Goal: Task Accomplishment & Management: Complete application form

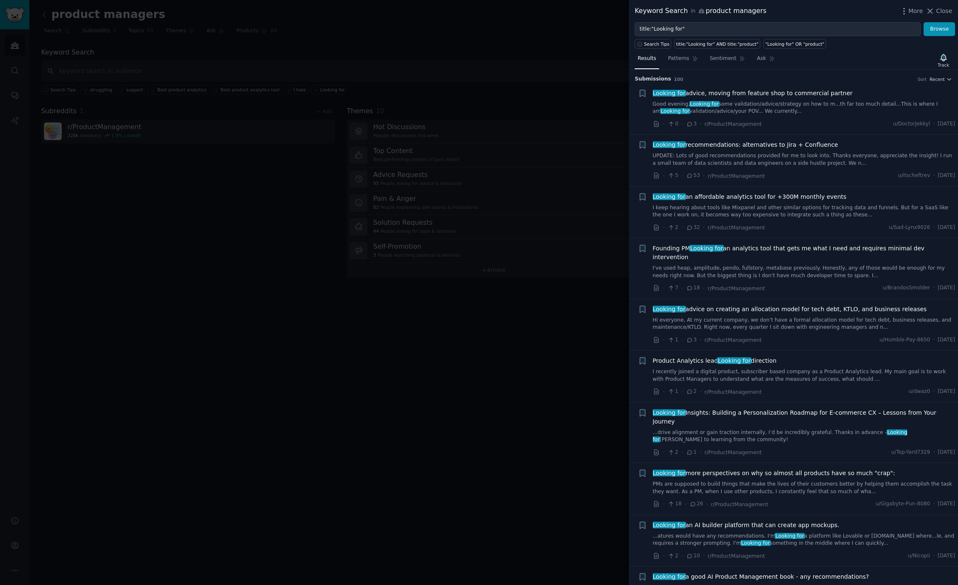
scroll to position [116, 0]
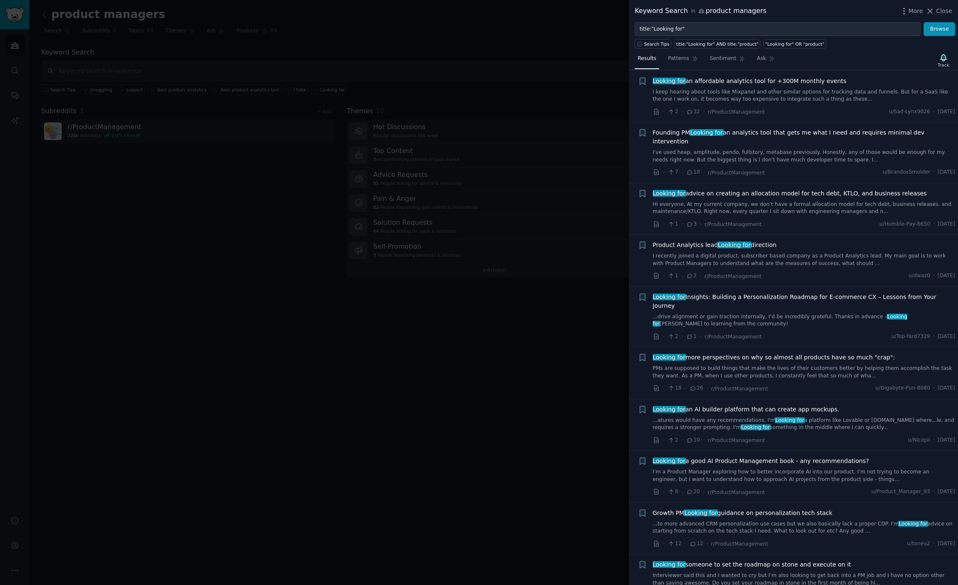
click at [739, 189] on span "Looking for advice on creating an allocation model for tech debt, KTLO, and bus…" at bounding box center [790, 193] width 274 height 9
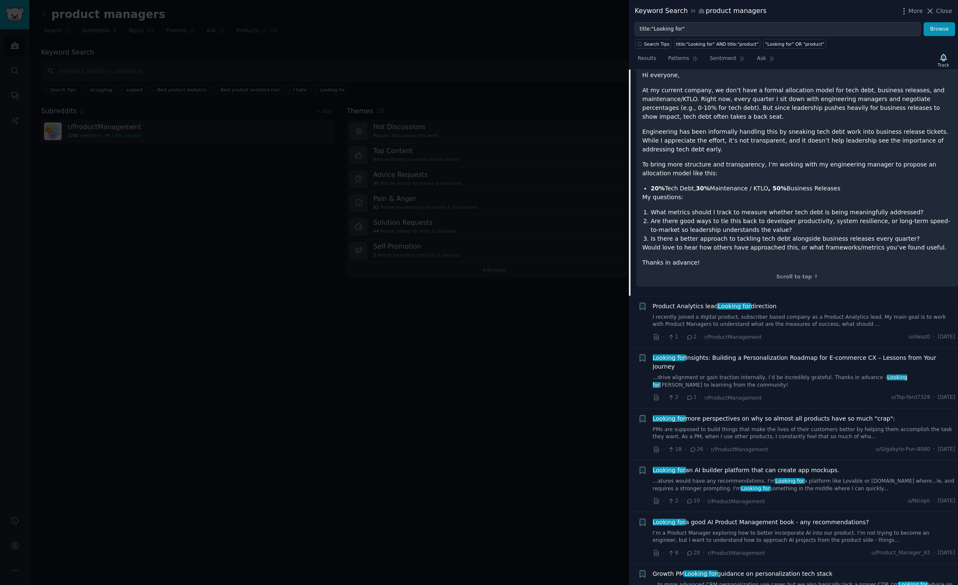
scroll to position [325, 0]
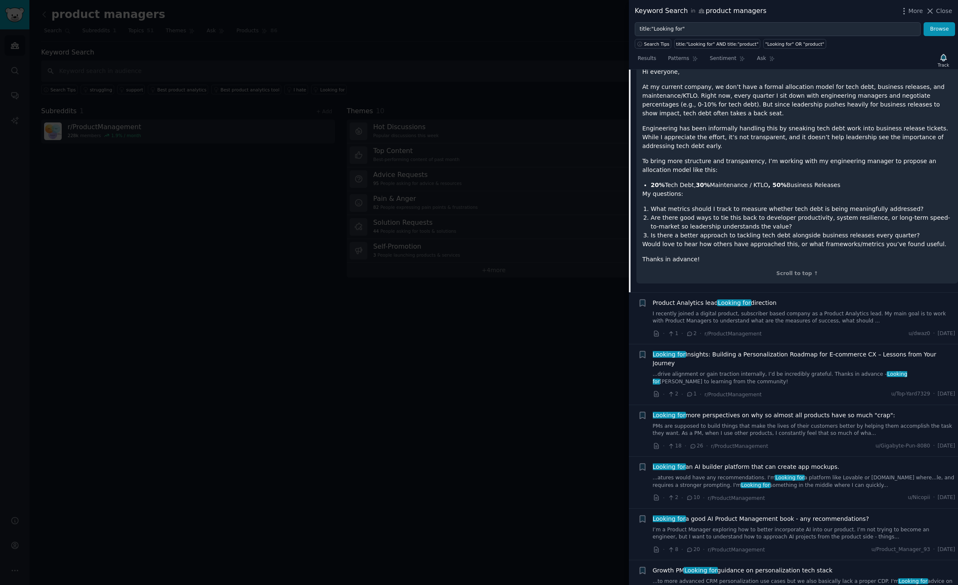
click at [786, 329] on div "· 1 · 2 · r/ProductManagement u/dwaz0 · [DATE]" at bounding box center [804, 333] width 303 height 9
click at [787, 318] on div "Product Analytics lead Looking for direction I recently joined a digital produc…" at bounding box center [804, 319] width 303 height 40
click at [788, 313] on link "I recently joined a digital product, subscriber based company as a Product Anal…" at bounding box center [804, 318] width 303 height 15
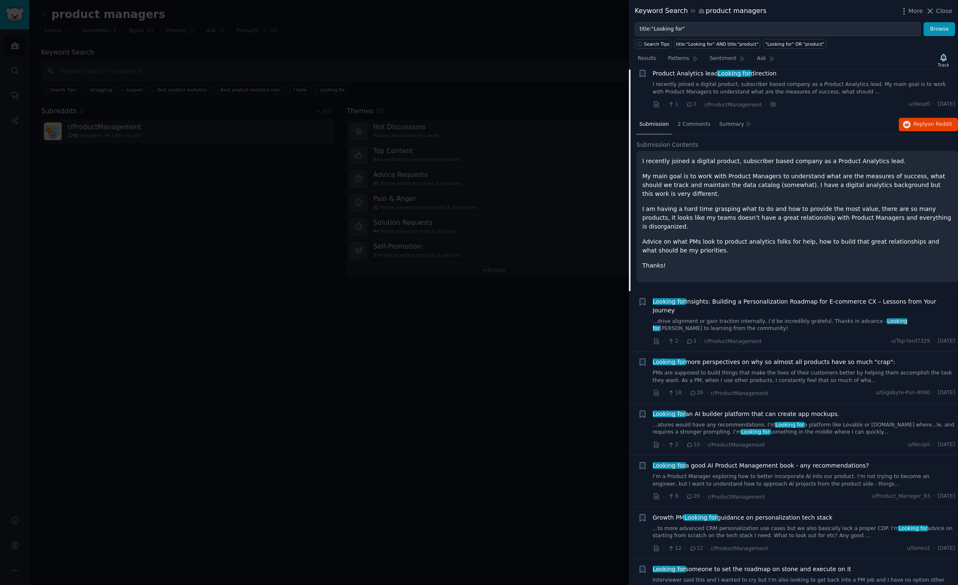
scroll to position [272, 0]
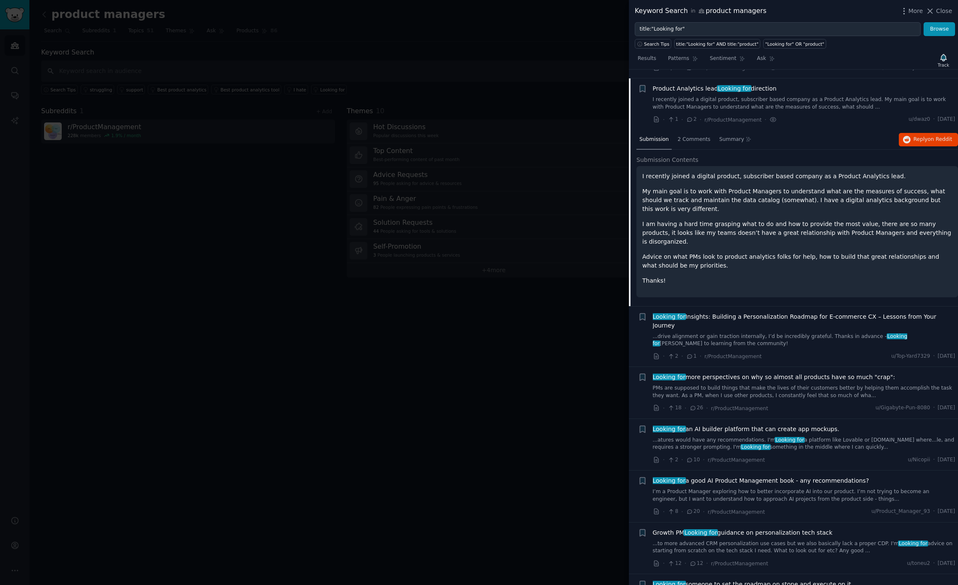
click at [412, 285] on div at bounding box center [479, 292] width 958 height 585
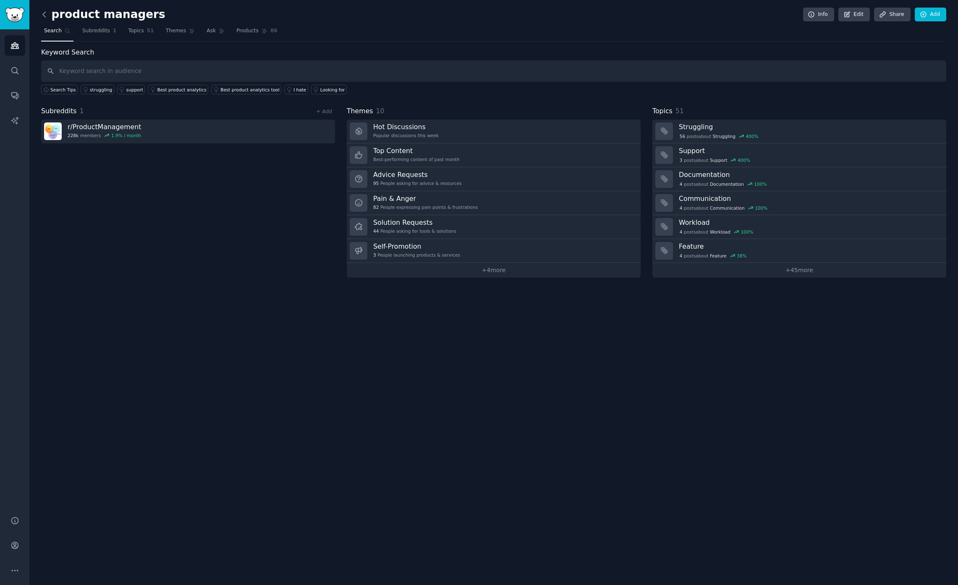
click at [42, 14] on icon at bounding box center [44, 14] width 9 height 9
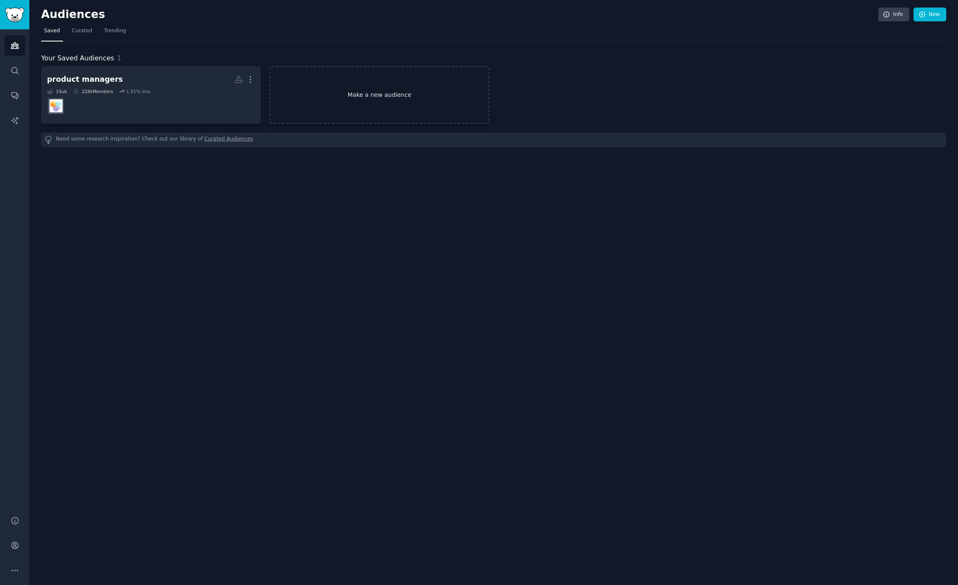
click at [333, 107] on link "Make a new audience" at bounding box center [378, 94] width 219 height 57
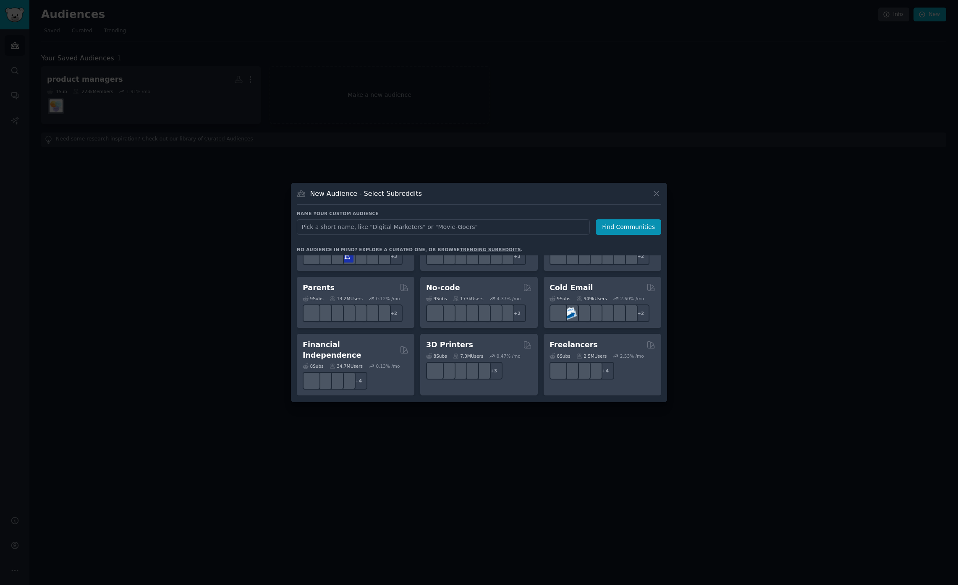
scroll to position [383, 0]
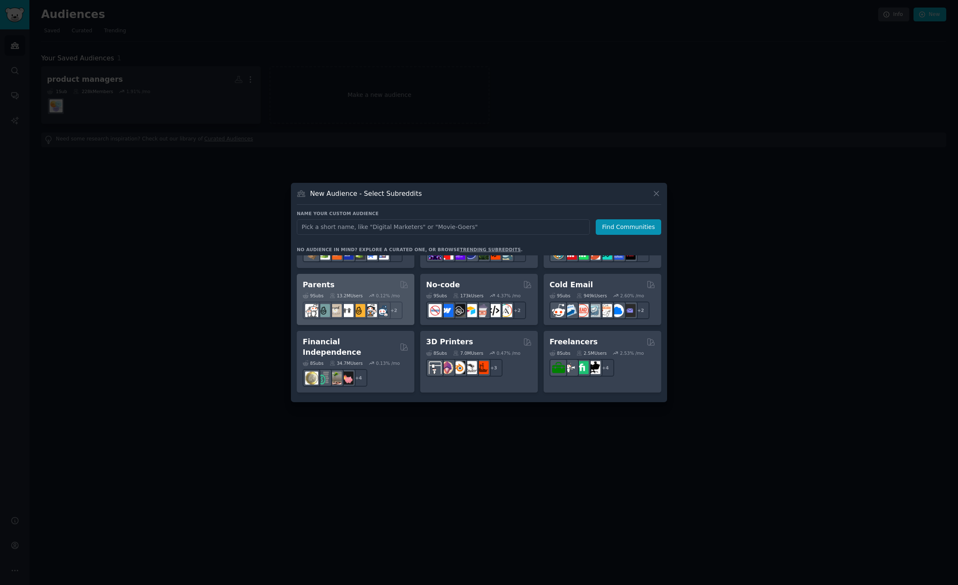
click at [385, 285] on div "Parents" at bounding box center [356, 285] width 106 height 10
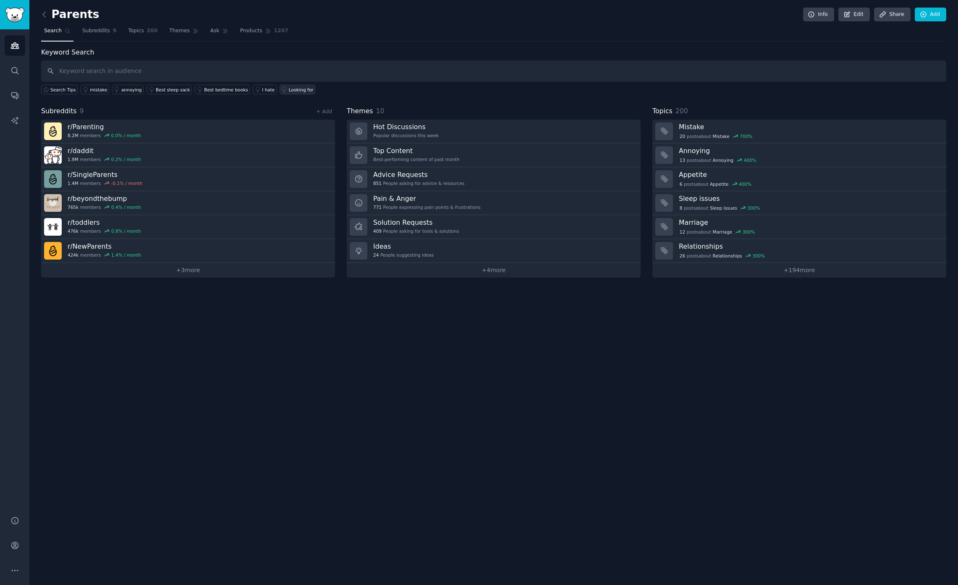
click at [293, 92] on div "Looking for" at bounding box center [301, 90] width 25 height 6
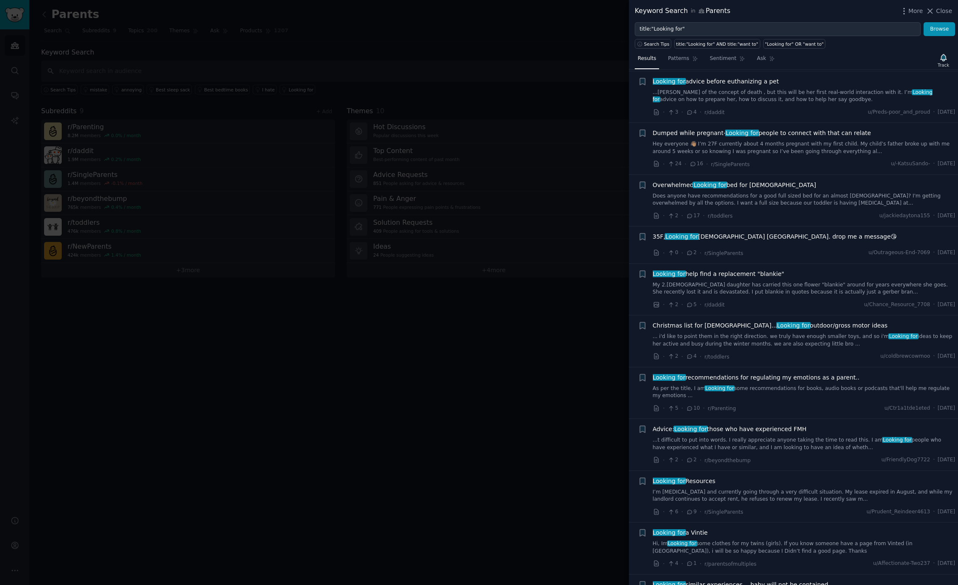
scroll to position [206, 0]
click at [516, 367] on div at bounding box center [479, 292] width 958 height 585
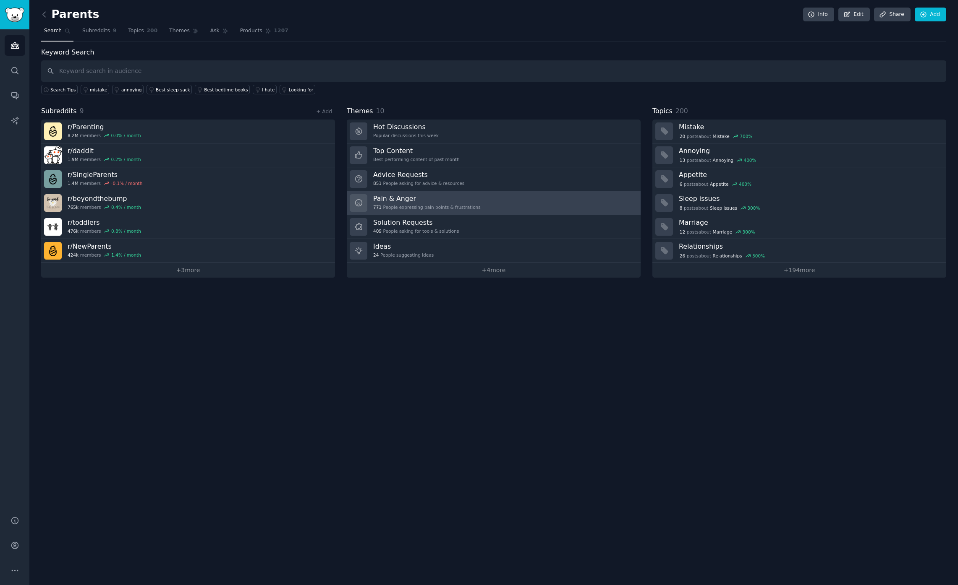
click at [443, 204] on div "Pain & Anger 771 People expressing pain points & frustrations" at bounding box center [426, 203] width 107 height 18
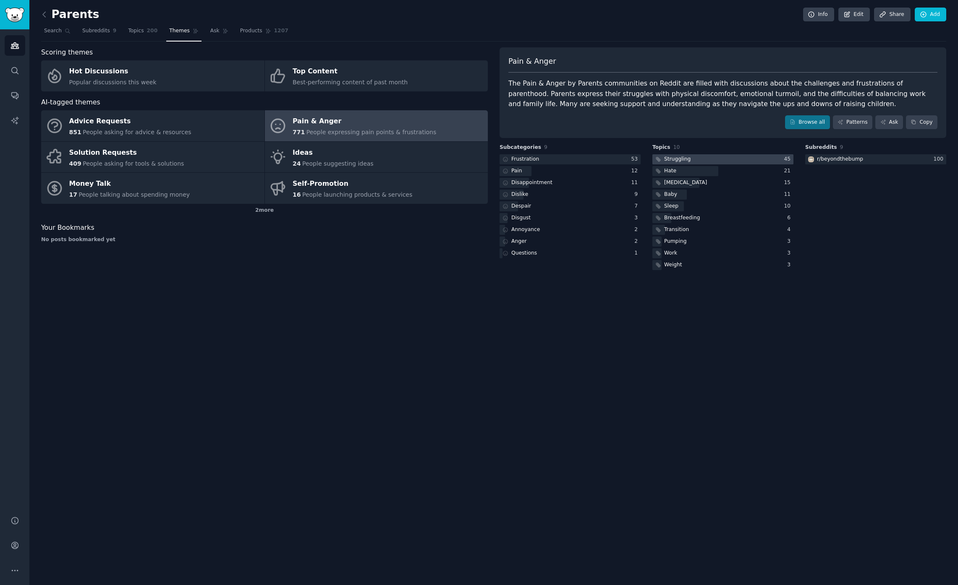
click at [704, 158] on div at bounding box center [722, 159] width 141 height 10
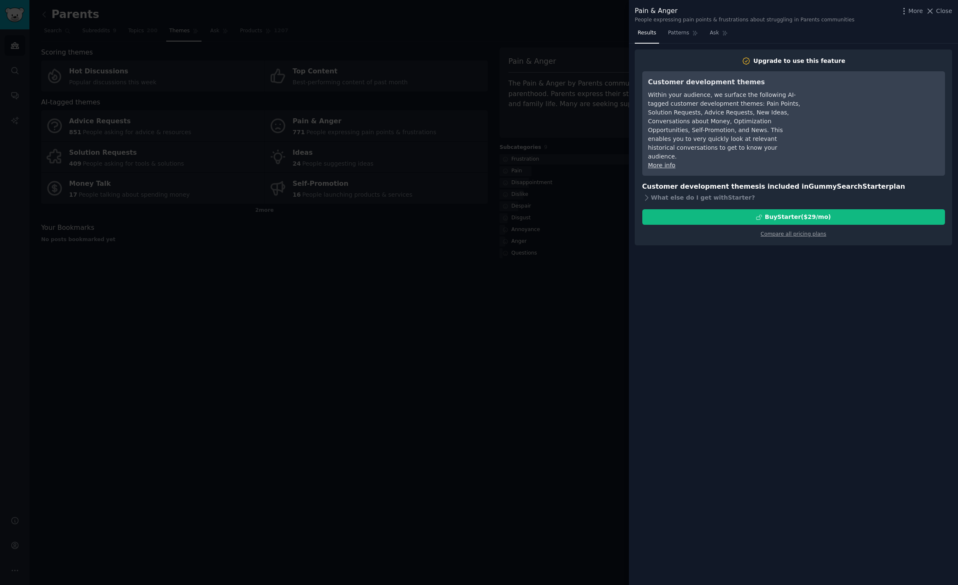
click at [590, 211] on div at bounding box center [479, 292] width 958 height 585
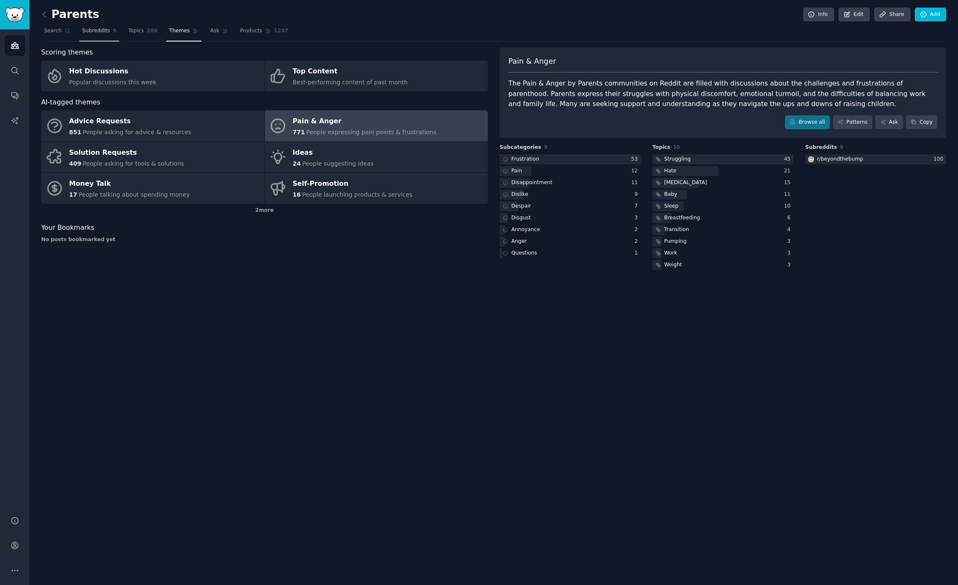
click at [130, 30] on span "Topics" at bounding box center [136, 31] width 16 height 8
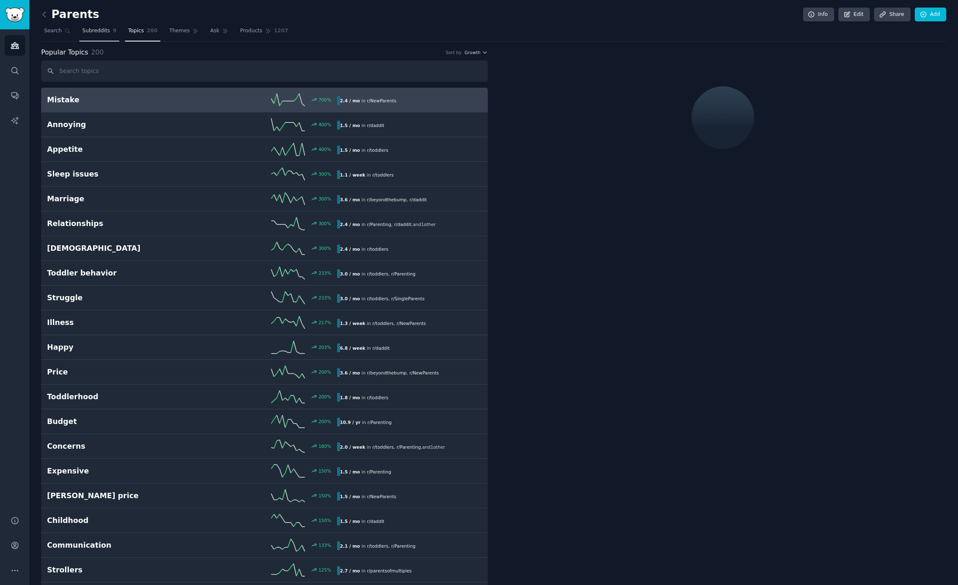
click at [95, 27] on span "Subreddits" at bounding box center [96, 31] width 28 height 8
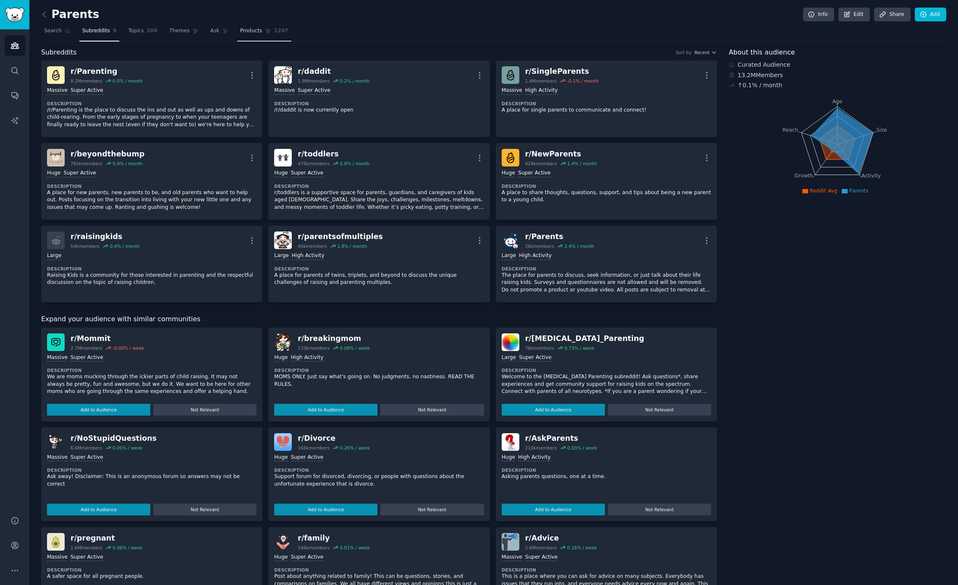
click at [248, 31] on span "Products" at bounding box center [251, 31] width 22 height 8
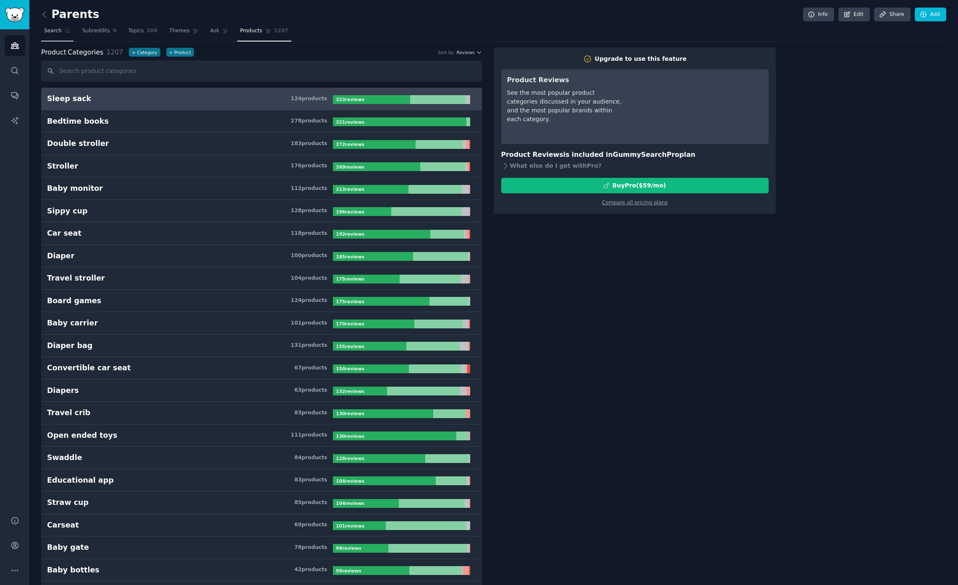
click at [52, 31] on span "Search" at bounding box center [53, 31] width 18 height 8
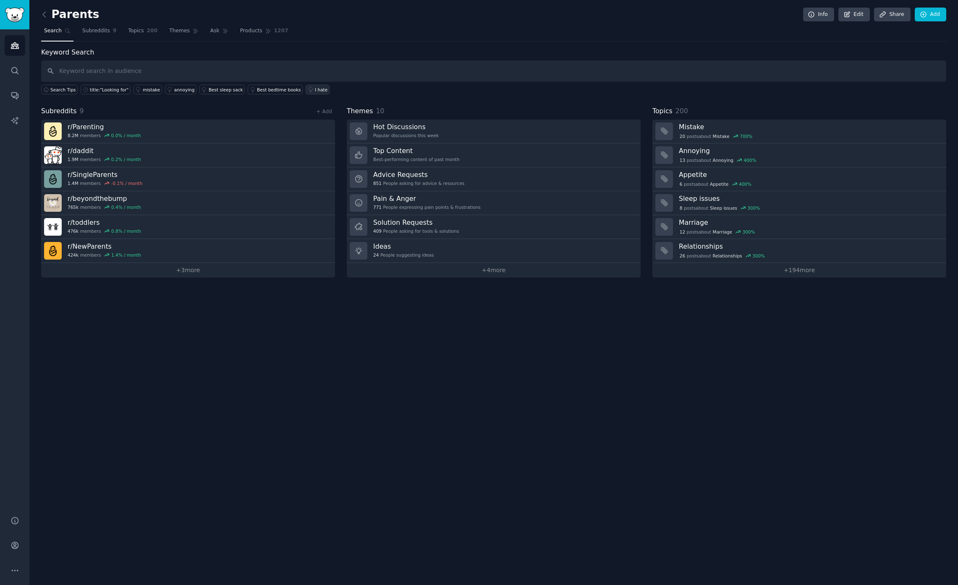
click at [315, 89] on div "I hate" at bounding box center [321, 90] width 13 height 6
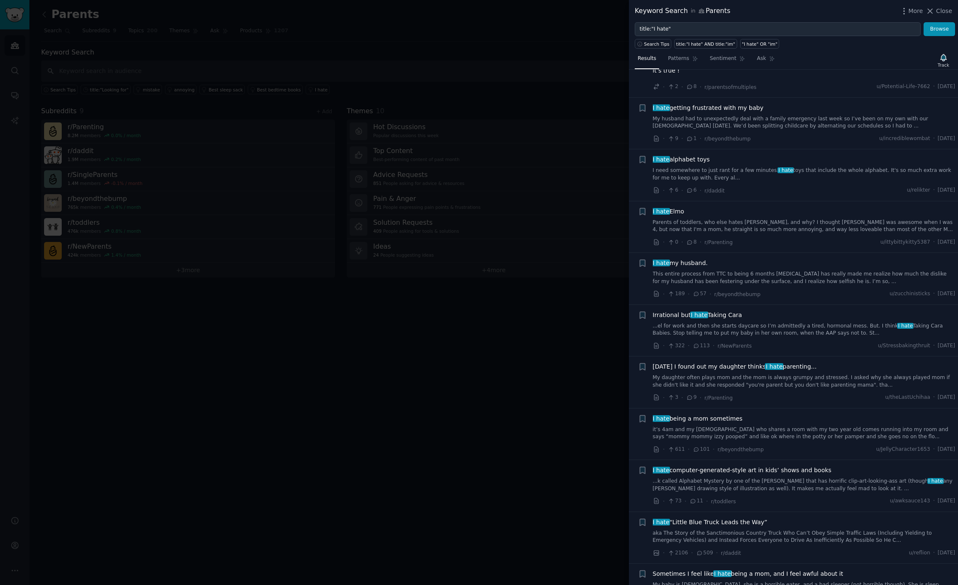
scroll to position [188, 0]
click at [159, 306] on div at bounding box center [479, 292] width 958 height 585
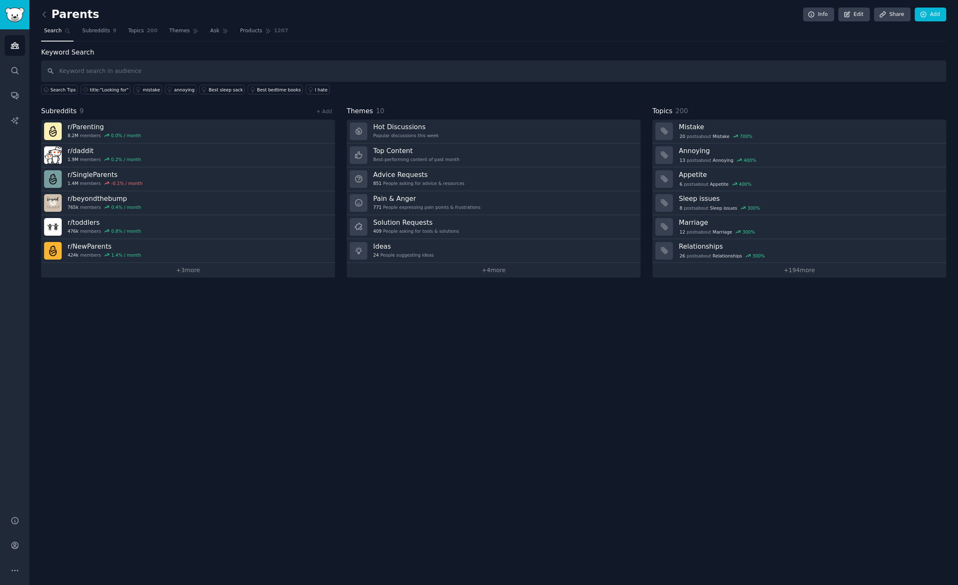
click at [39, 16] on div "Parents Info Edit Share Add Search Subreddits 9 Topics 200 Themes Ask Products …" at bounding box center [493, 292] width 928 height 585
click at [45, 16] on icon at bounding box center [44, 14] width 9 height 9
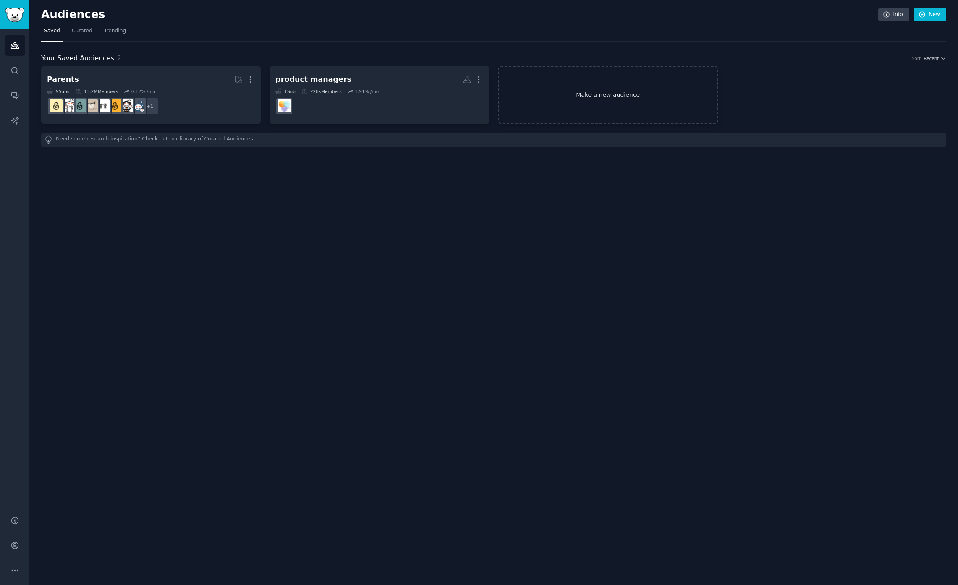
click at [629, 91] on link "Make a new audience" at bounding box center [607, 94] width 219 height 57
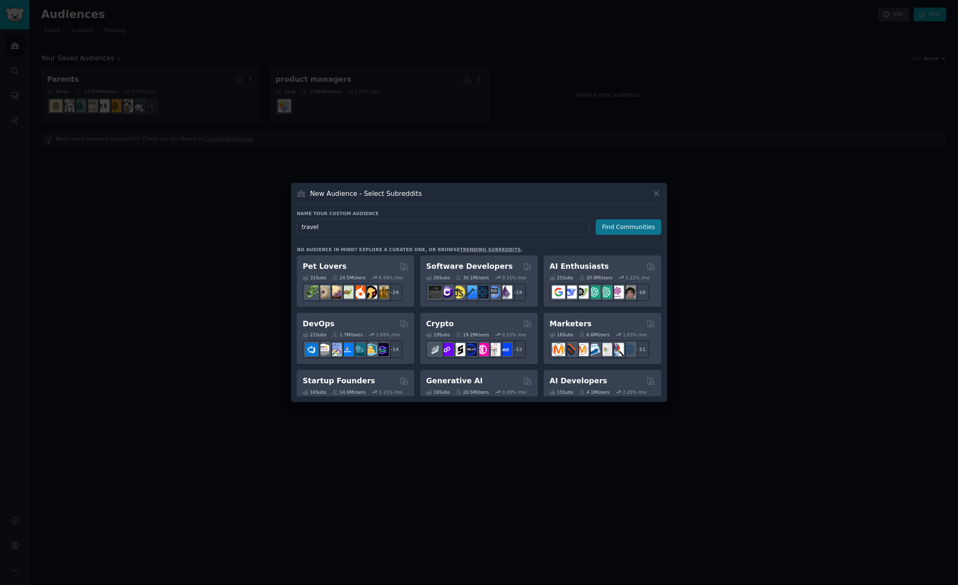
type input "travel"
click at [641, 234] on button "Find Communities" at bounding box center [627, 227] width 65 height 16
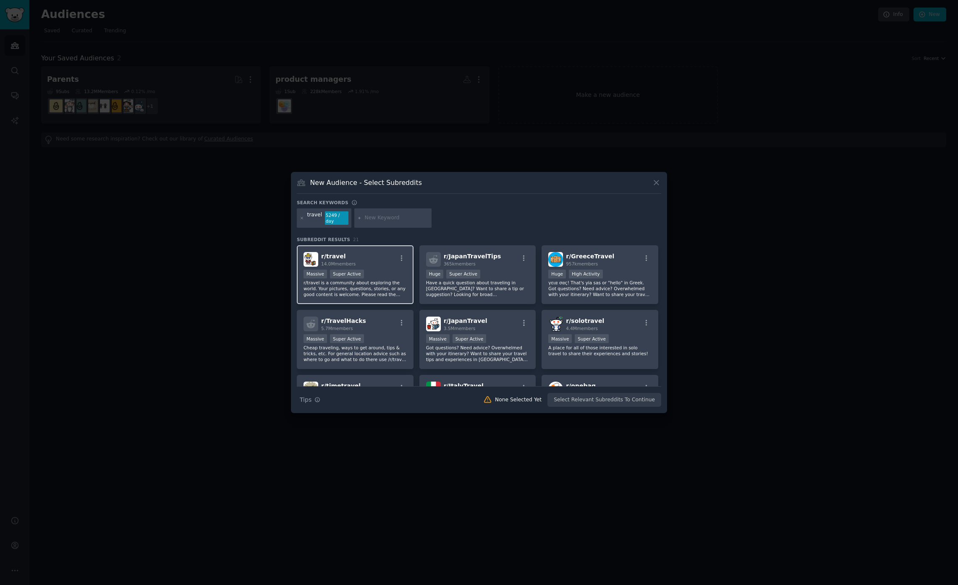
click at [387, 270] on div "Massive Super Active" at bounding box center [354, 275] width 103 height 10
click at [637, 403] on button "Create Audience" at bounding box center [633, 400] width 55 height 14
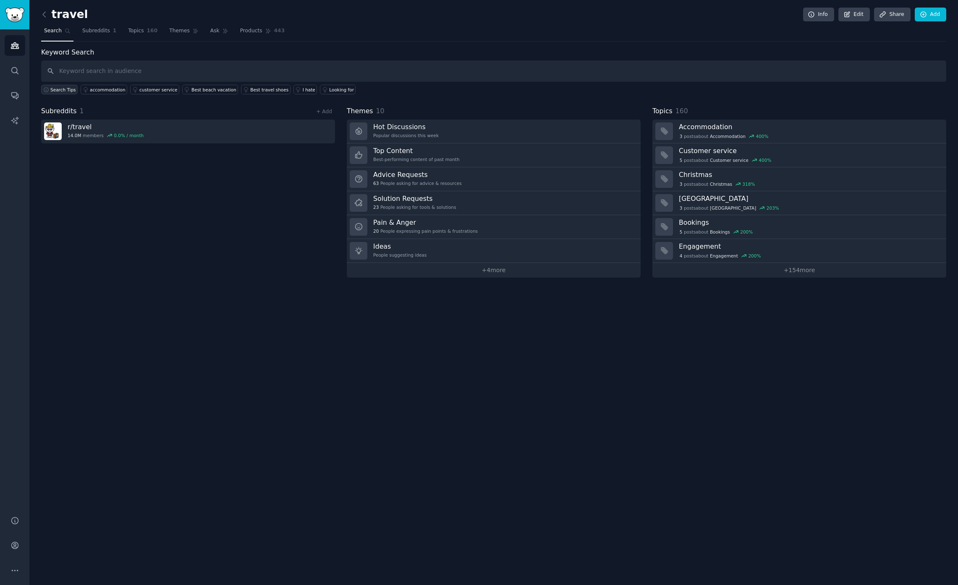
click at [57, 91] on span "Search Tips" at bounding box center [63, 90] width 26 height 6
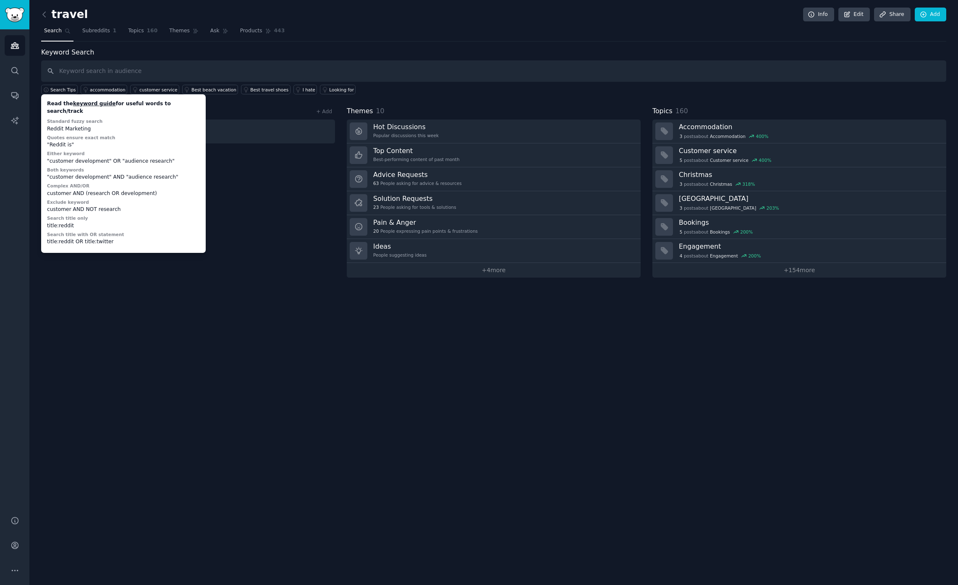
click at [242, 248] on div "Subreddits 1 + Add r/ travel 14.0M members 0.0 % / month" at bounding box center [188, 192] width 294 height 172
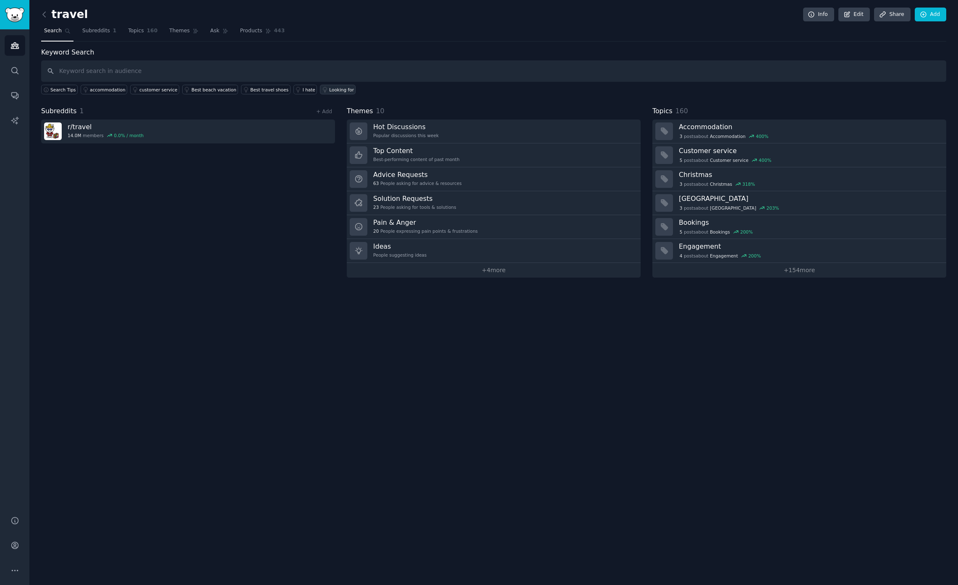
click at [333, 90] on div "Looking for" at bounding box center [341, 90] width 25 height 6
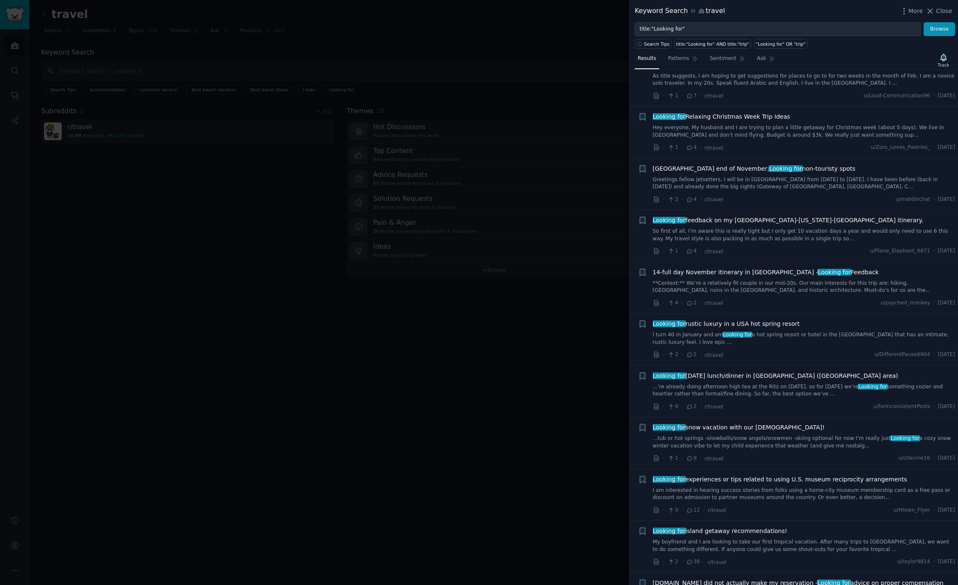
scroll to position [924, 0]
